Goal: Transaction & Acquisition: Purchase product/service

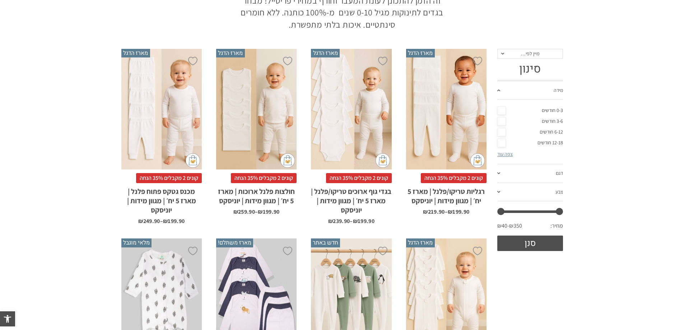
drag, startPoint x: 547, startPoint y: 121, endPoint x: 545, endPoint y: 125, distance: 4.5
click at [547, 121] on link "3-6 חודשים" at bounding box center [531, 121] width 66 height 11
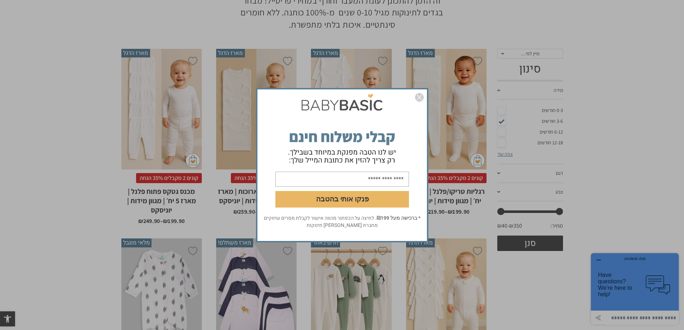
click at [558, 110] on div "פנקו אותי בהטבה * ברכישה מעל ₪199 . לחיצה על הכפתור מהווה אישור לקבלת מסרים שיו…" at bounding box center [342, 165] width 684 height 330
click at [421, 100] on img "סגור" at bounding box center [419, 97] width 9 height 9
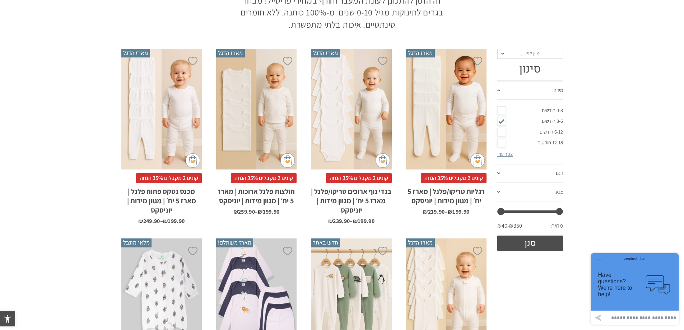
click at [552, 112] on link "0-3 חודשים" at bounding box center [531, 110] width 66 height 11
drag, startPoint x: 501, startPoint y: 123, endPoint x: 509, endPoint y: 137, distance: 16.3
click at [501, 123] on link "3-6 חודשים" at bounding box center [531, 121] width 66 height 11
click at [499, 174] on span at bounding box center [499, 173] width 3 height 2
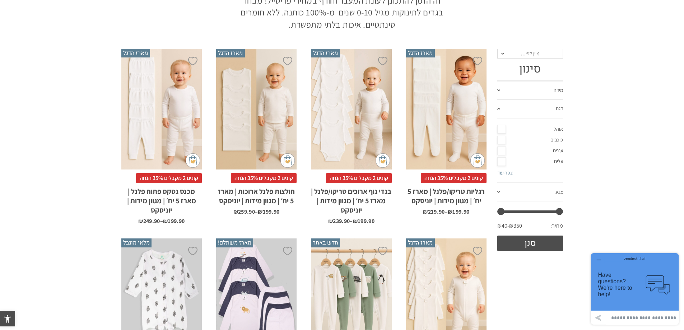
click at [549, 193] on link "צבע" at bounding box center [531, 192] width 66 height 19
click at [538, 248] on button "סנן" at bounding box center [531, 243] width 66 height 15
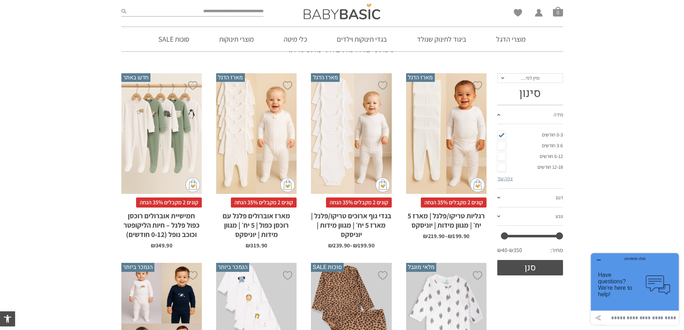
click at [173, 145] on div "x בחירת מידה 0-3m 3-6m 6-12m" at bounding box center [161, 133] width 80 height 121
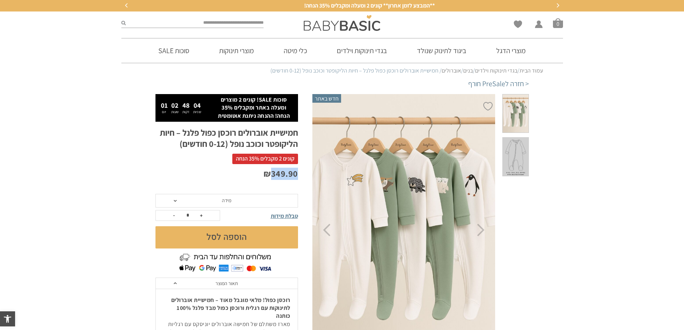
drag, startPoint x: 269, startPoint y: 176, endPoint x: 302, endPoint y: 177, distance: 33.1
click at [302, 177] on div "**********" at bounding box center [234, 327] width 157 height 466
drag, startPoint x: 256, startPoint y: 159, endPoint x: 240, endPoint y: 159, distance: 15.8
click at [240, 159] on span "קונים 2 מקבלים 35% הנחה" at bounding box center [265, 159] width 66 height 10
drag, startPoint x: 269, startPoint y: 178, endPoint x: 303, endPoint y: 177, distance: 33.8
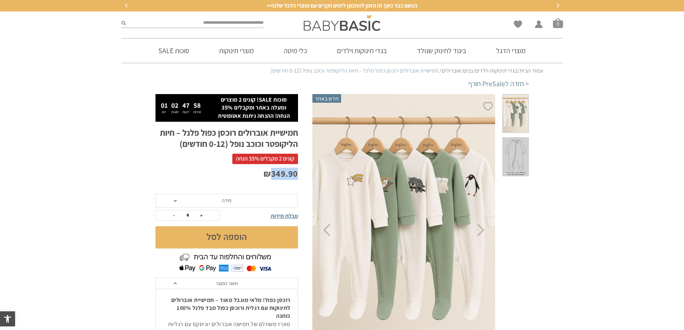
click at [303, 177] on div "**********" at bounding box center [234, 327] width 157 height 466
click at [199, 216] on button "+" at bounding box center [201, 216] width 11 height 10
type input "*"
click at [221, 240] on button "הוספה לסל" at bounding box center [227, 237] width 143 height 22
click at [207, 204] on span "מידה" at bounding box center [227, 201] width 143 height 14
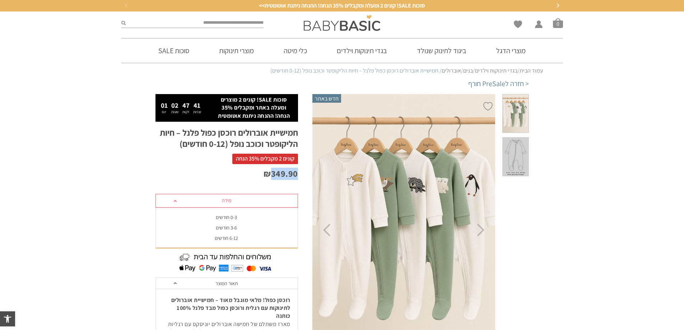
click at [229, 219] on div "0-3 חודשים" at bounding box center [226, 217] width 143 height 6
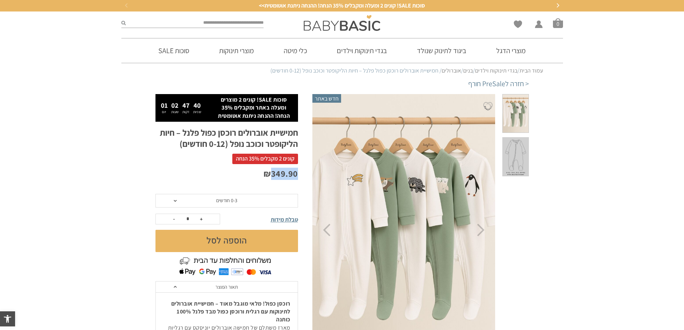
click at [233, 237] on button "הוספה לסל" at bounding box center [227, 241] width 143 height 22
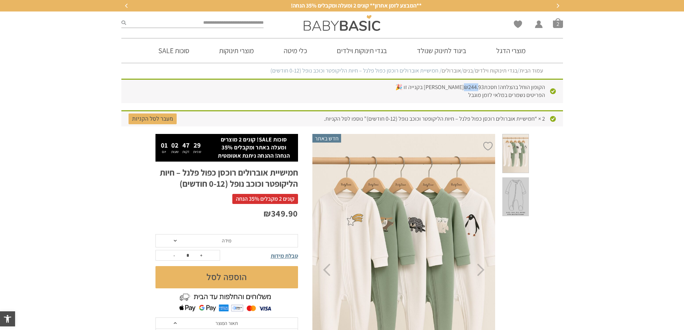
drag, startPoint x: 466, startPoint y: 89, endPoint x: 479, endPoint y: 87, distance: 13.2
click at [479, 87] on span "₪ 244.93" at bounding box center [474, 87] width 20 height 8
drag, startPoint x: 239, startPoint y: 200, endPoint x: 288, endPoint y: 200, distance: 49.2
click at [288, 200] on span "קונים 2 מקבלים 35% הנחה" at bounding box center [265, 199] width 66 height 10
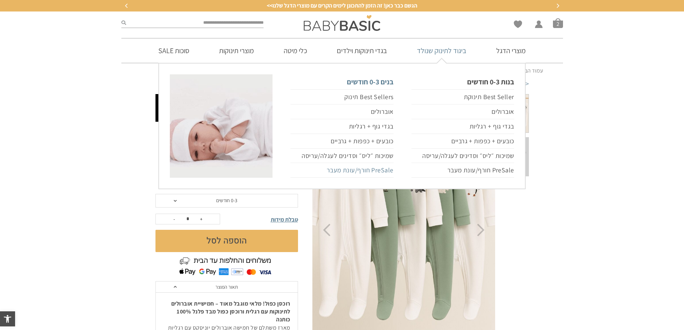
click at [352, 169] on link "PreSale חורף/עונת מעבר" at bounding box center [342, 170] width 103 height 15
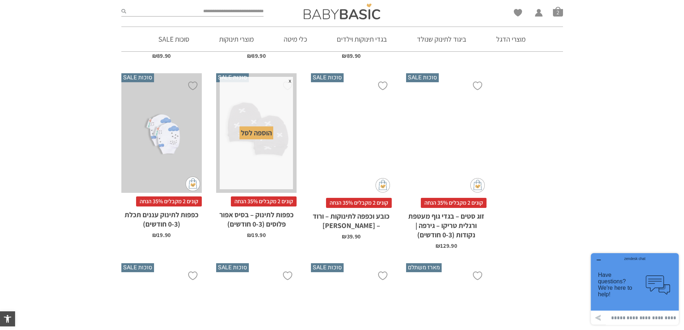
scroll to position [1844, 0]
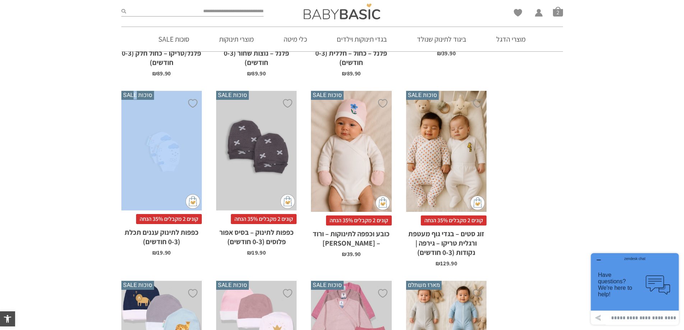
drag, startPoint x: 114, startPoint y: 81, endPoint x: 132, endPoint y: 74, distance: 18.9
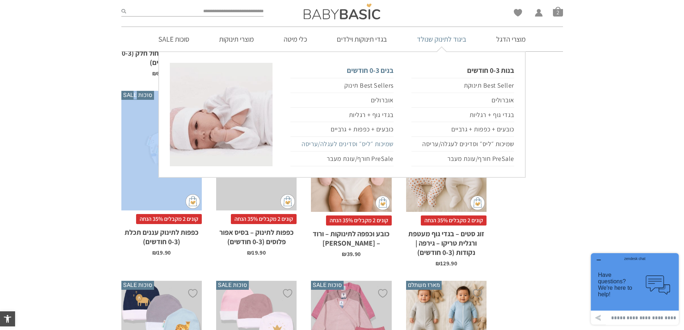
click at [345, 145] on link "שמיכות ״ליס״ וסדינים לעגלה/עריסה" at bounding box center [342, 144] width 103 height 15
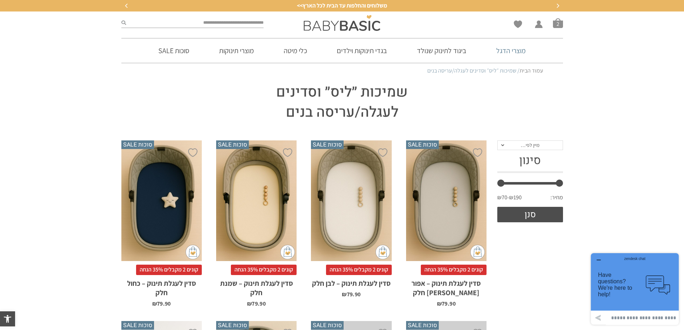
click at [501, 52] on link "מוצרי הדגל" at bounding box center [511, 50] width 51 height 24
